Goal: Use online tool/utility: Utilize a website feature to perform a specific function

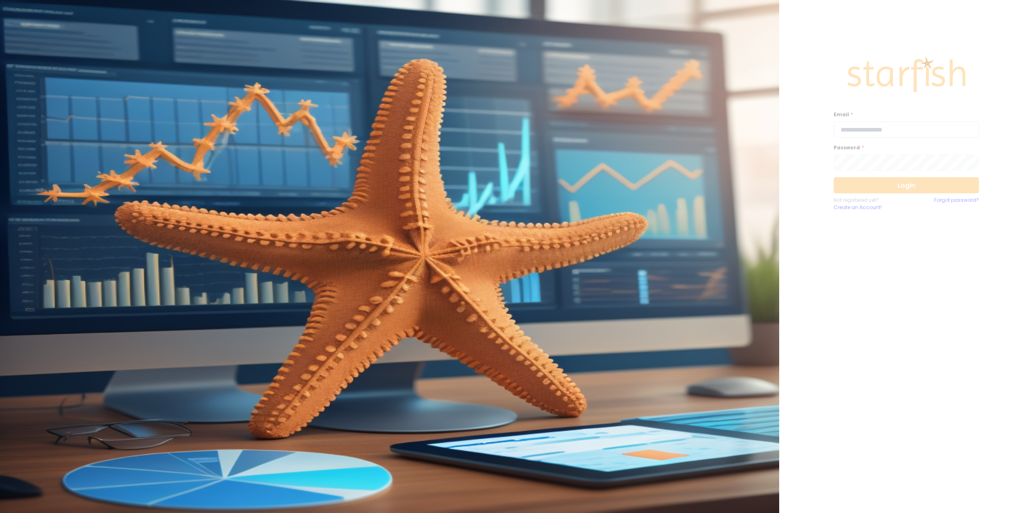
click at [859, 131] on input "email" at bounding box center [906, 129] width 145 height 16
type input "**********"
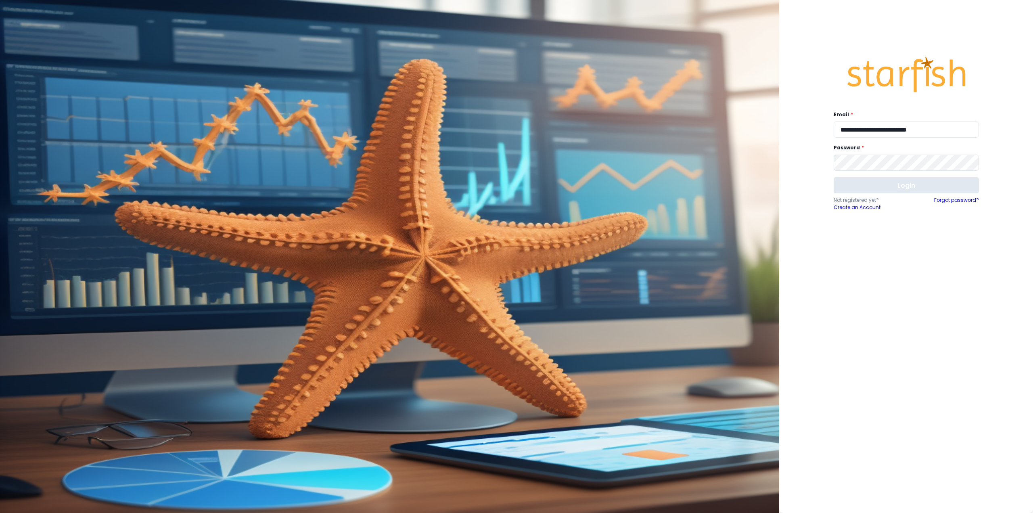
click at [884, 182] on button "Login" at bounding box center [906, 185] width 145 height 16
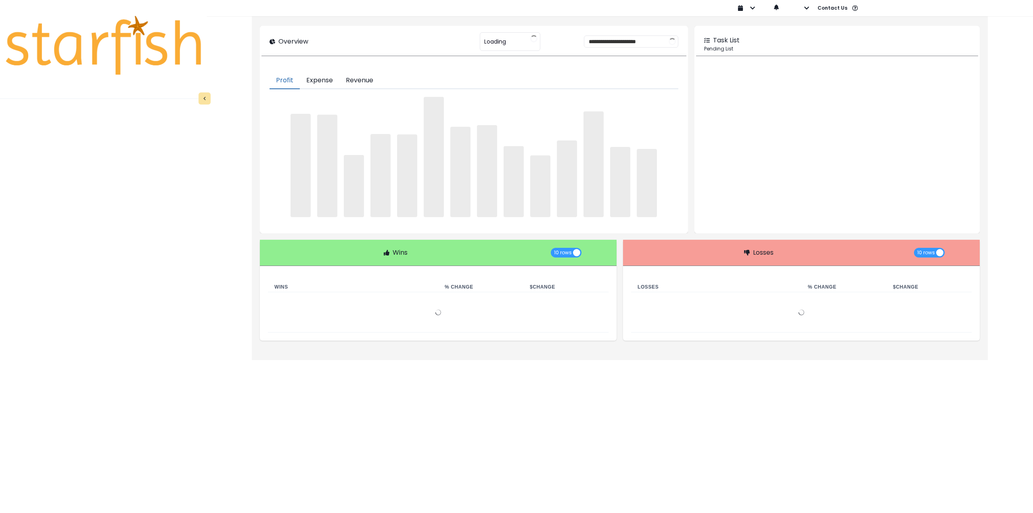
type input "********"
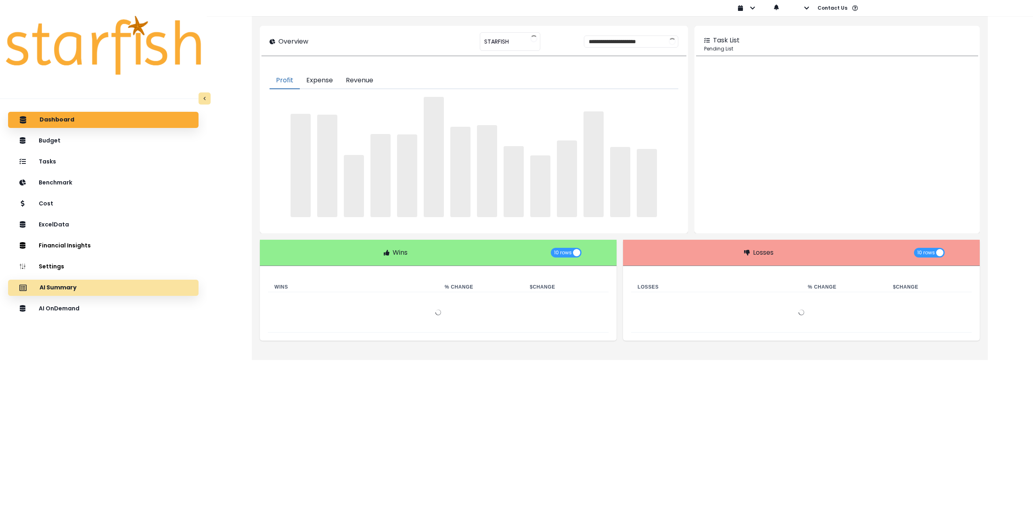
click at [80, 291] on div "AI Summary" at bounding box center [104, 287] width 178 height 17
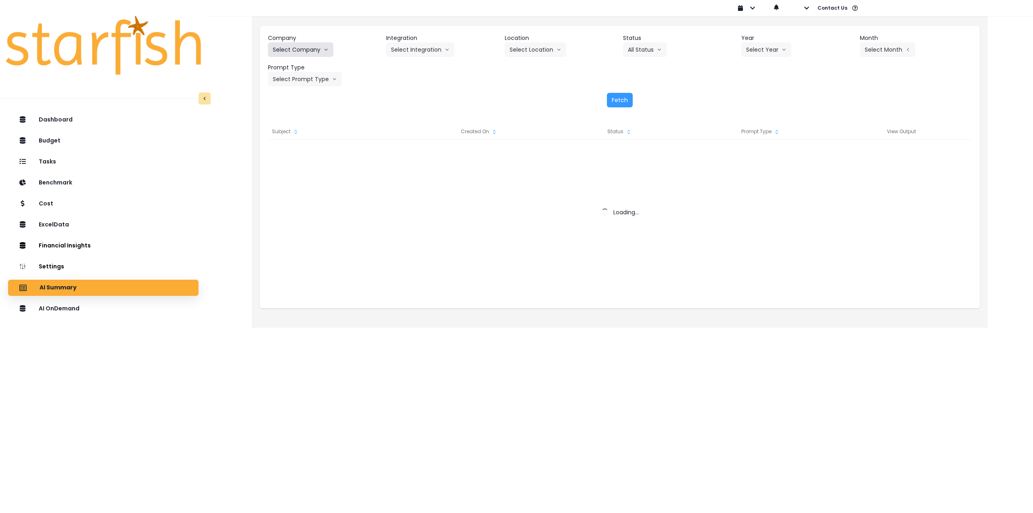
click at [313, 48] on button "Select Company" at bounding box center [300, 49] width 65 height 15
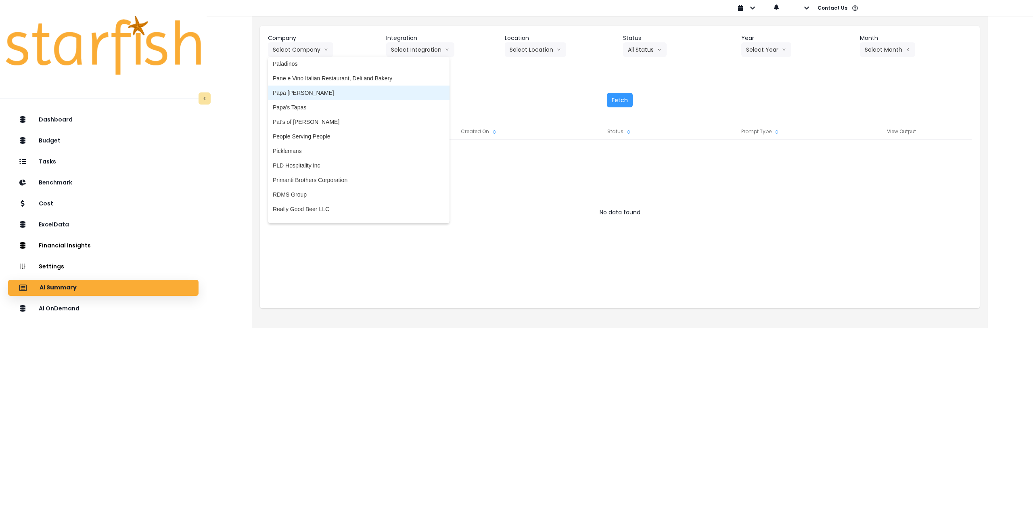
scroll to position [1332, 0]
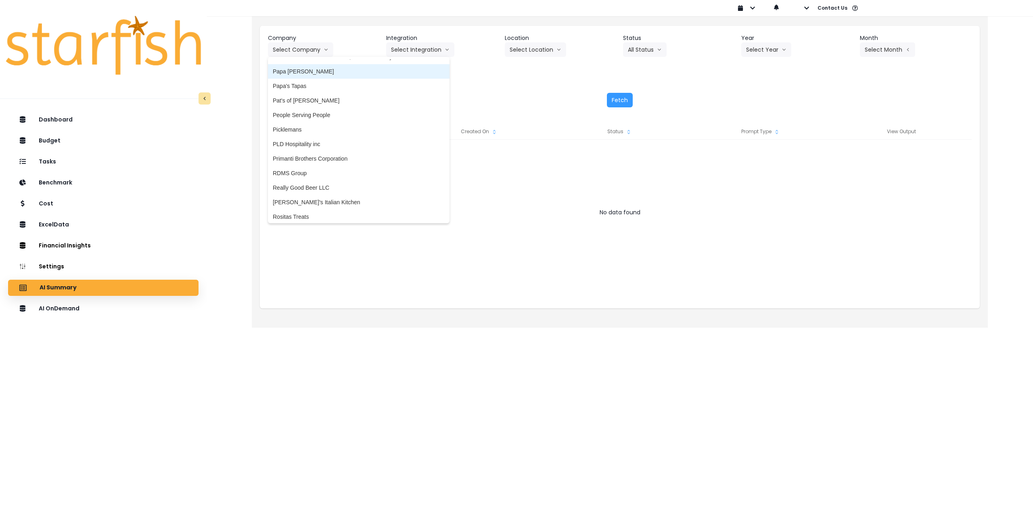
click at [321, 75] on span "Papa [PERSON_NAME]" at bounding box center [359, 71] width 172 height 8
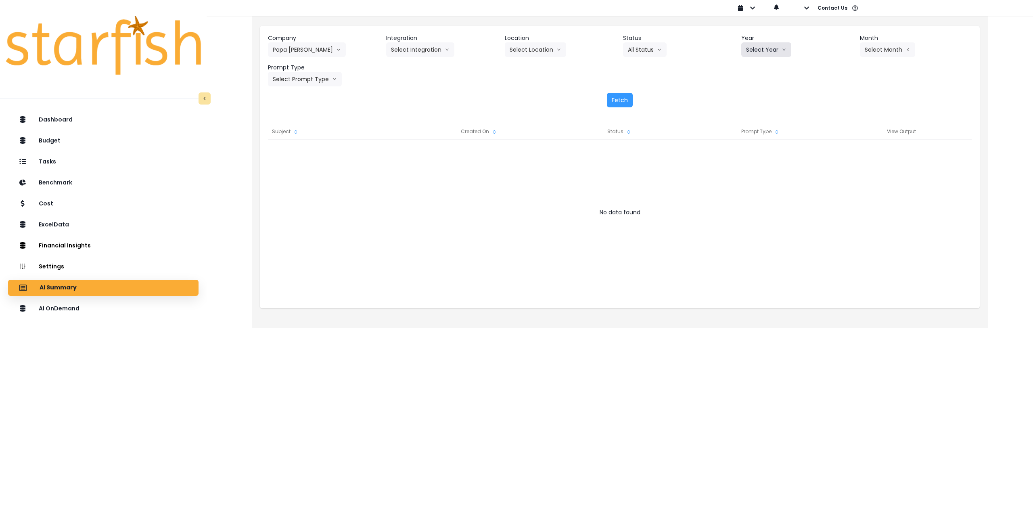
click at [768, 44] on button "Select Year" at bounding box center [766, 49] width 50 height 15
click at [425, 45] on button "Select Integration" at bounding box center [420, 49] width 68 height 15
click at [417, 68] on span "QuickBooks" at bounding box center [415, 67] width 48 height 8
click at [774, 51] on button "Select Year" at bounding box center [766, 49] width 50 height 15
drag, startPoint x: 750, startPoint y: 95, endPoint x: 778, endPoint y: 84, distance: 30.7
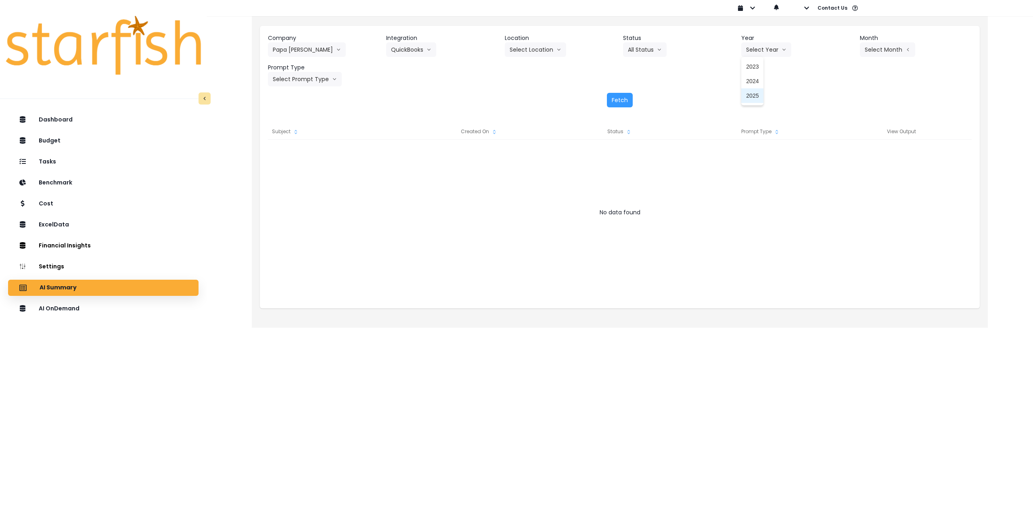
click at [750, 95] on span "2025" at bounding box center [752, 96] width 13 height 8
click at [893, 49] on button "Select Month" at bounding box center [887, 49] width 55 height 15
click at [840, 155] on span "Aug" at bounding box center [848, 154] width 16 height 8
click at [306, 79] on button "Select Prompt Type" at bounding box center [305, 79] width 74 height 15
click at [297, 151] on span "Monthly Summary" at bounding box center [296, 154] width 46 height 8
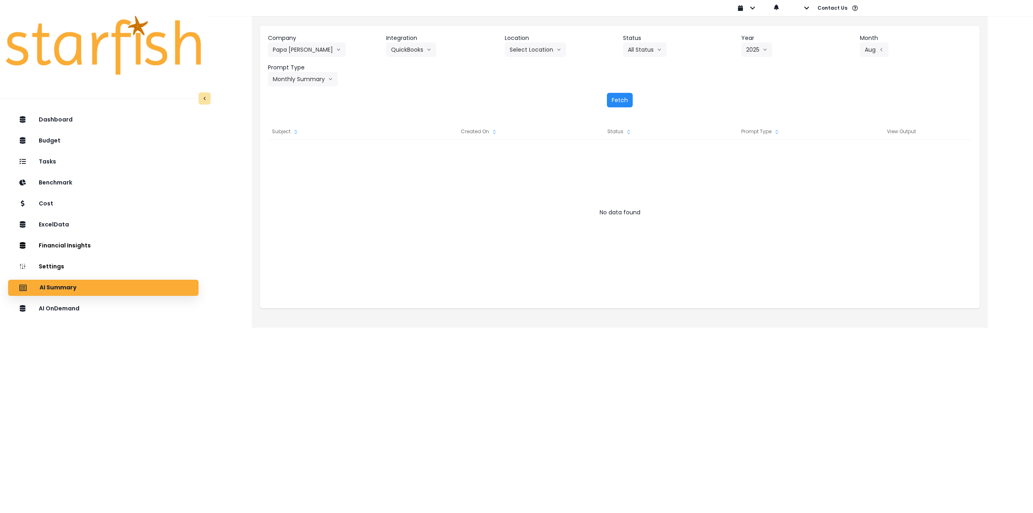
click at [617, 101] on button "Fetch" at bounding box center [620, 100] width 26 height 15
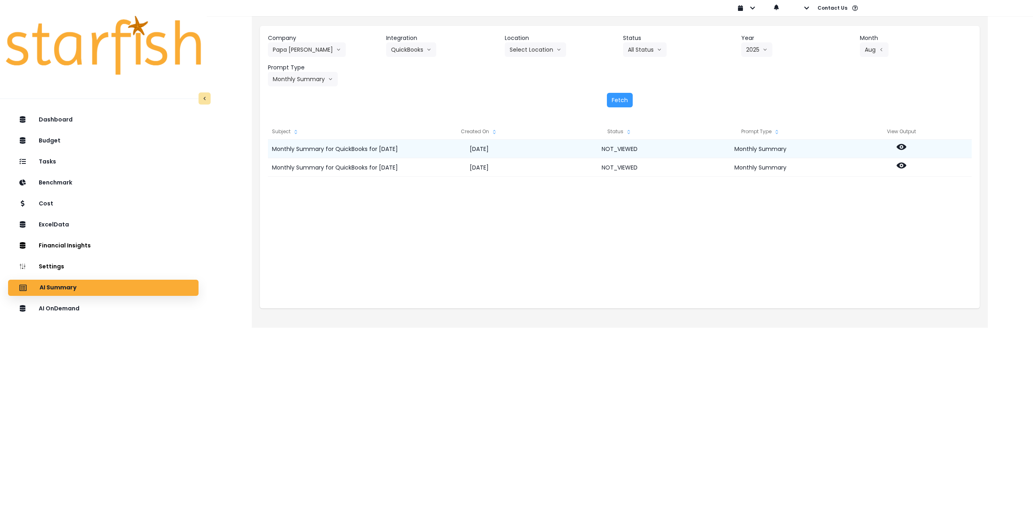
click at [902, 145] on icon at bounding box center [902, 147] width 10 height 6
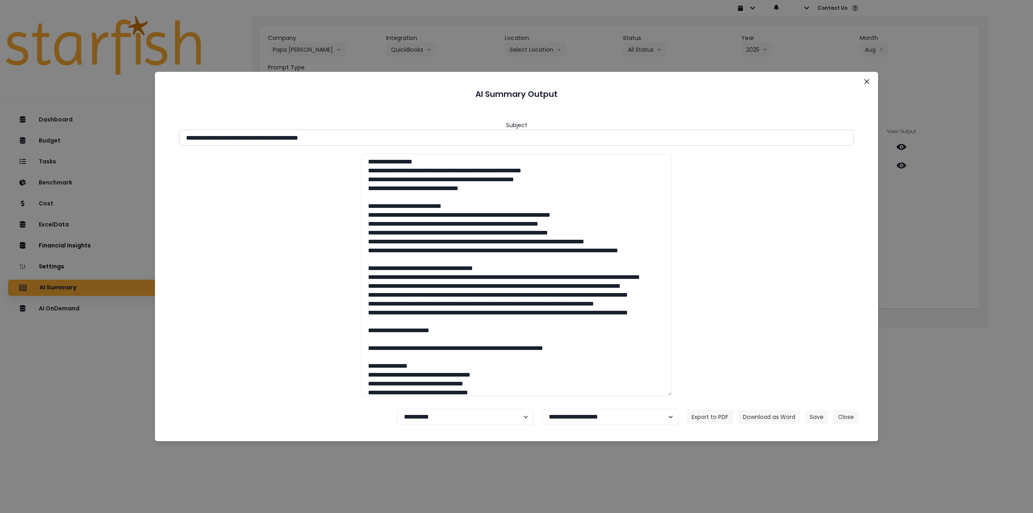
drag, startPoint x: 315, startPoint y: 138, endPoint x: 403, endPoint y: 140, distance: 88.0
click at [403, 140] on input "**********" at bounding box center [516, 138] width 675 height 16
click at [781, 417] on button "Download as Word" at bounding box center [769, 417] width 62 height 15
drag, startPoint x: 957, startPoint y: 211, endPoint x: 924, endPoint y: 190, distance: 39.4
click at [957, 211] on div "**********" at bounding box center [516, 256] width 1033 height 513
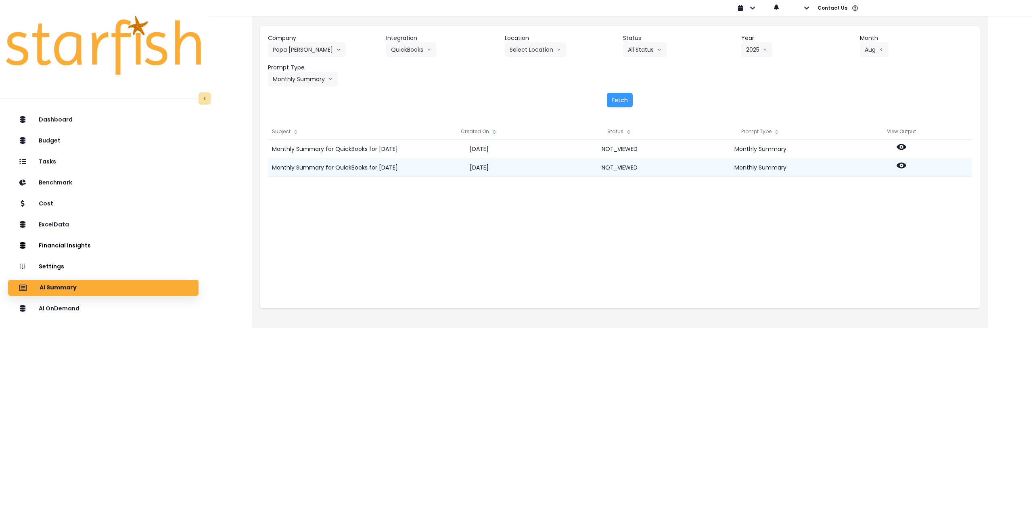
click at [897, 167] on icon at bounding box center [902, 166] width 10 height 10
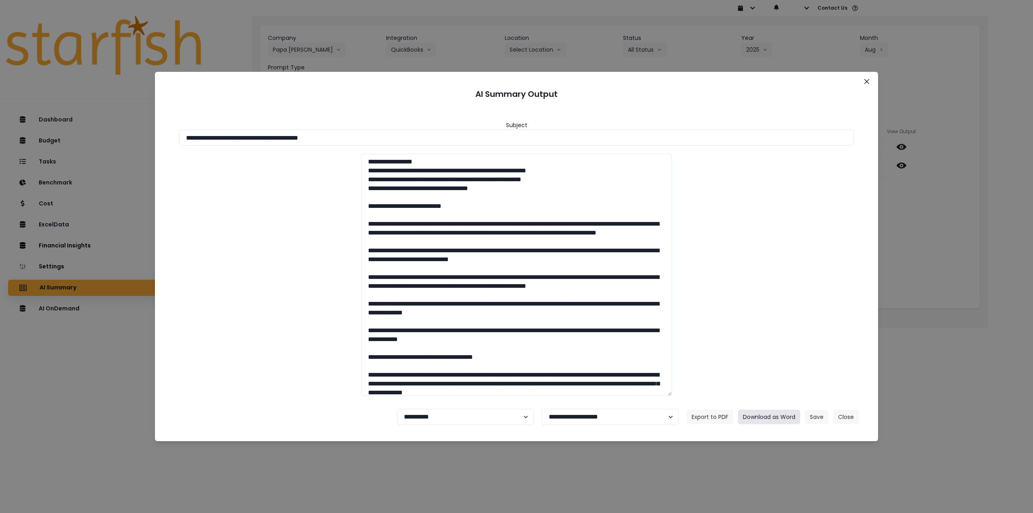
click at [776, 419] on button "Download as Word" at bounding box center [769, 417] width 62 height 15
